Goal: Information Seeking & Learning: Understand process/instructions

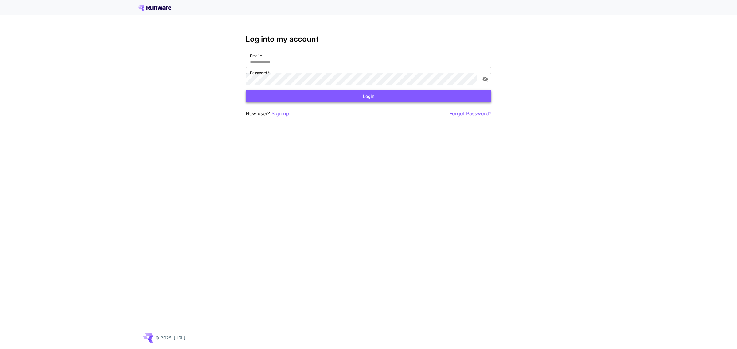
type input "**********"
click at [393, 93] on button "Login" at bounding box center [369, 96] width 246 height 13
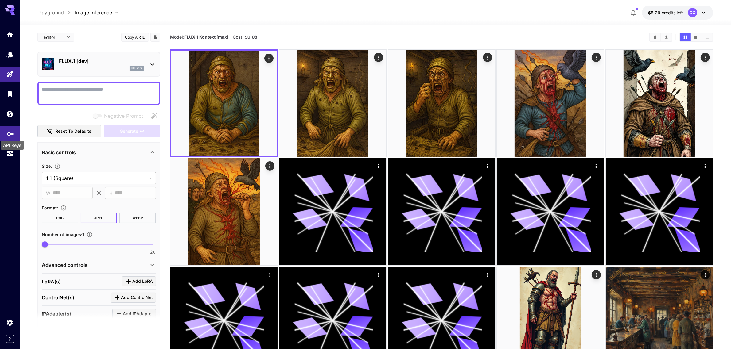
click at [8, 134] on icon "API Keys" at bounding box center [10, 132] width 7 height 4
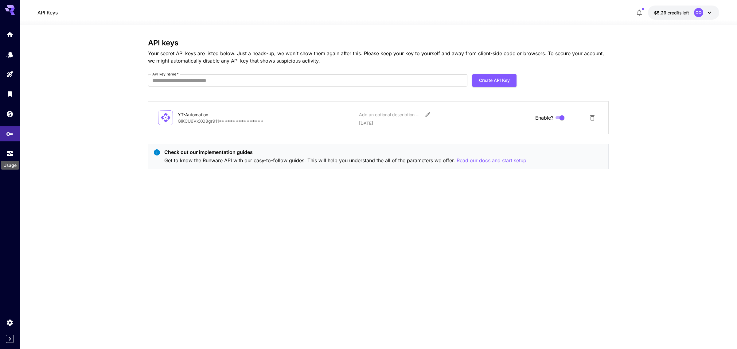
click at [12, 157] on div "Usage" at bounding box center [9, 164] width 19 height 14
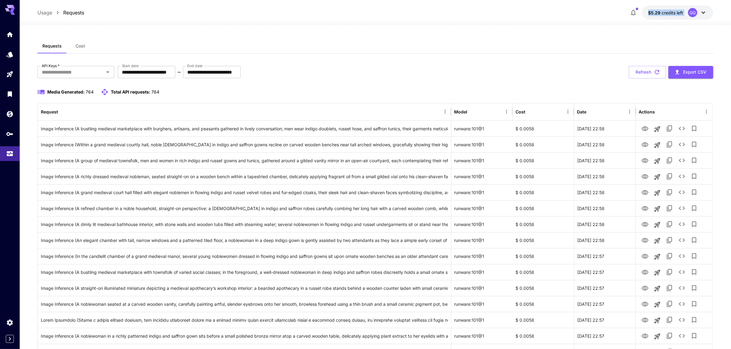
click at [634, 17] on div "Usage Requests $5.29 credits left QQ" at bounding box center [375, 12] width 711 height 25
click at [634, 17] on button "button" at bounding box center [633, 12] width 12 height 12
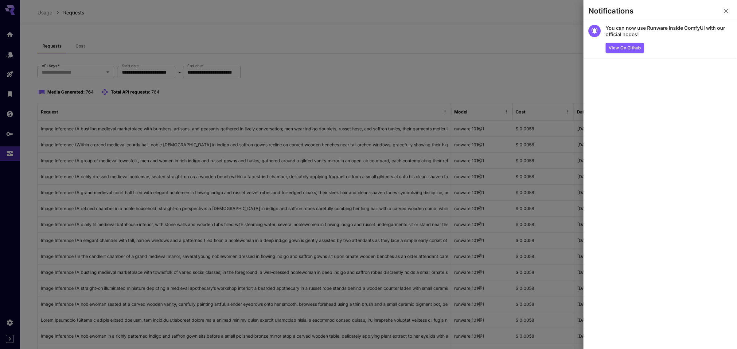
click at [724, 9] on icon "button" at bounding box center [725, 10] width 7 height 7
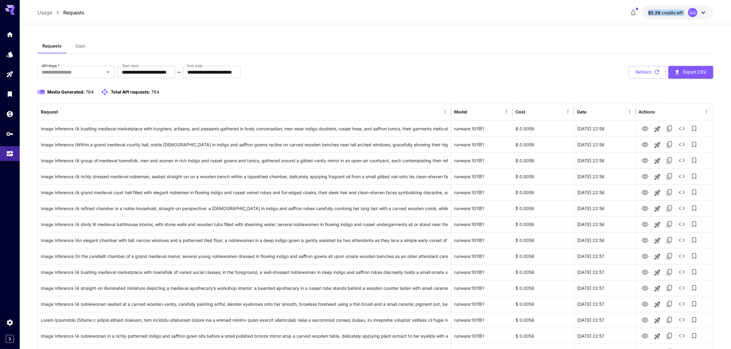
click at [695, 17] on div "QQ" at bounding box center [697, 12] width 19 height 9
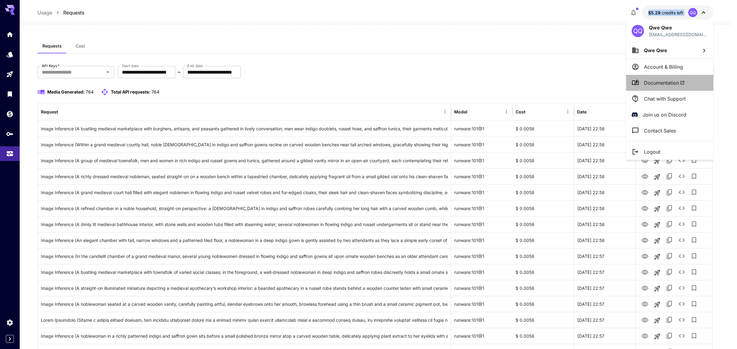
click at [671, 77] on li "Documentation" at bounding box center [669, 83] width 87 height 16
